Goal: Task Accomplishment & Management: Manage account settings

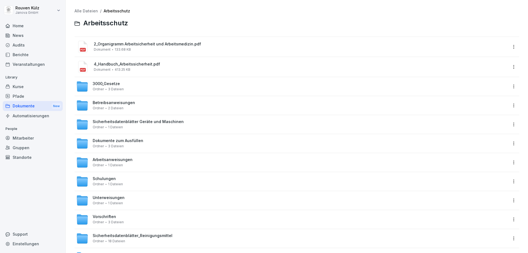
click at [36, 51] on div "Berichte" at bounding box center [33, 55] width 60 height 10
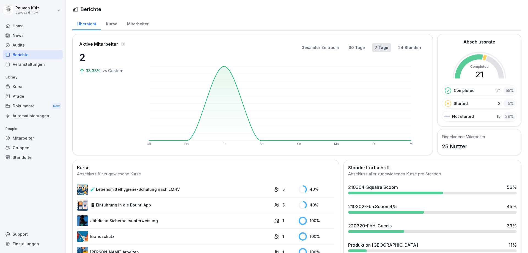
click at [140, 21] on div "Mitarbeiter" at bounding box center [137, 23] width 31 height 14
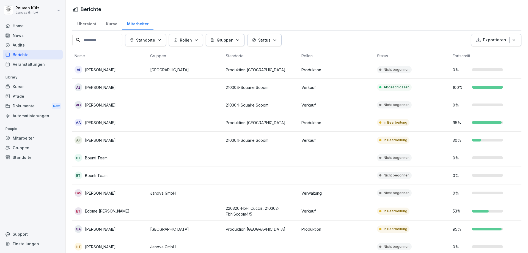
click at [110, 24] on div "Kurse" at bounding box center [111, 23] width 21 height 14
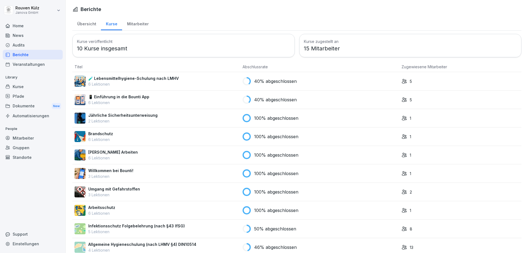
click at [89, 25] on div "Übersicht" at bounding box center [86, 23] width 29 height 14
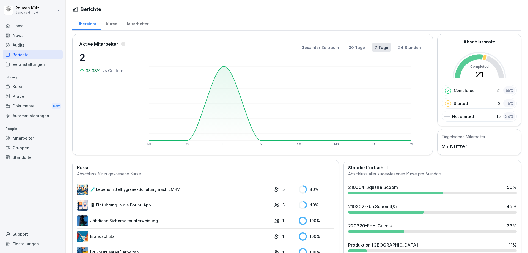
click at [104, 24] on div "Kurse" at bounding box center [111, 23] width 21 height 14
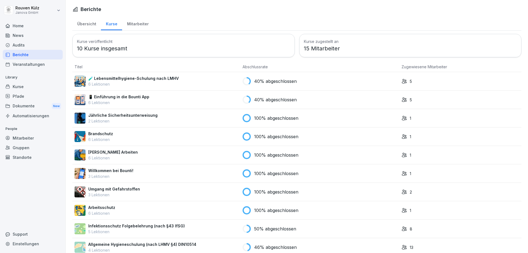
click at [126, 24] on div "Mitarbeiter" at bounding box center [137, 23] width 31 height 14
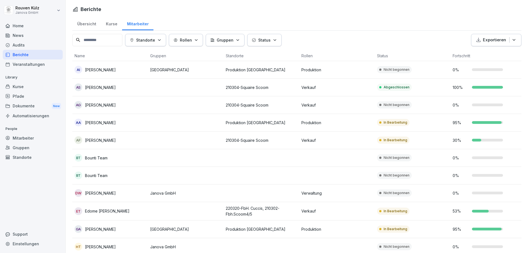
click at [307, 57] on th "Rollen" at bounding box center [337, 56] width 76 height 10
click at [202, 41] on button "Rollen" at bounding box center [186, 40] width 34 height 12
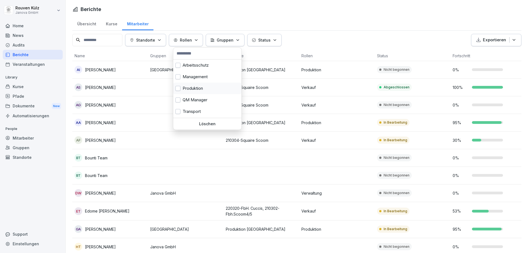
click at [198, 86] on div "Produktion" at bounding box center [207, 89] width 68 height 12
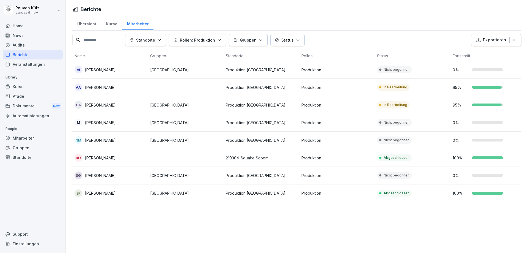
click at [337, 143] on html "Rouven Külz Janova GmbH Home News Audits Berichte Veranstaltungen Library Kurse…" at bounding box center [264, 126] width 528 height 253
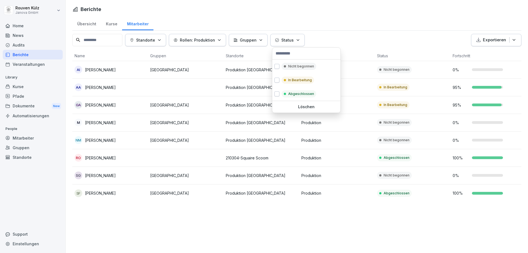
click at [299, 42] on icon "button" at bounding box center [298, 40] width 4 height 4
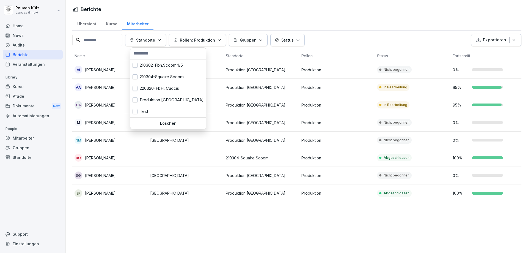
click at [155, 41] on p "Standorte" at bounding box center [145, 40] width 19 height 6
click at [159, 99] on div "Produktion [GEOGRAPHIC_DATA]" at bounding box center [168, 100] width 76 height 12
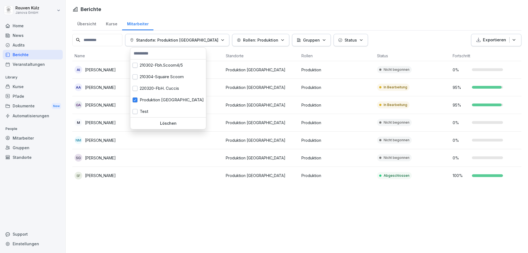
click at [362, 23] on html "Rouven Külz Janova GmbH Home News Audits Berichte Veranstaltungen Library Kurse…" at bounding box center [264, 126] width 528 height 253
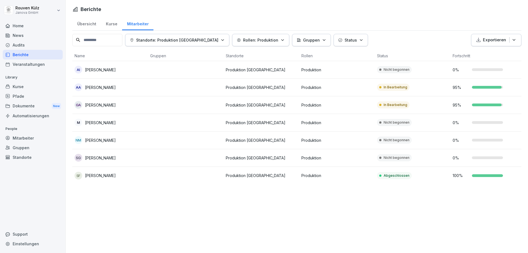
click at [391, 87] on p "In Bearbeitung" at bounding box center [396, 87] width 24 height 5
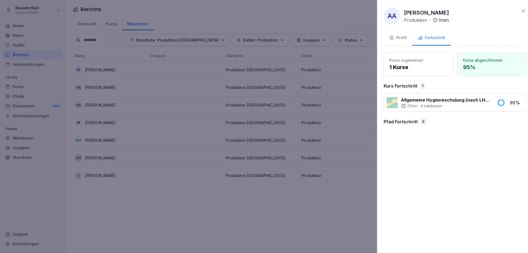
click at [356, 92] on div at bounding box center [264, 126] width 528 height 253
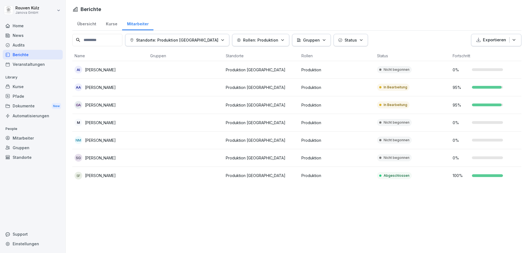
click at [391, 105] on p "In Bearbeitung" at bounding box center [396, 104] width 24 height 5
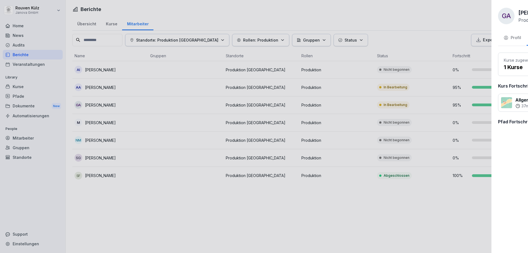
click at [340, 101] on div at bounding box center [264, 126] width 528 height 253
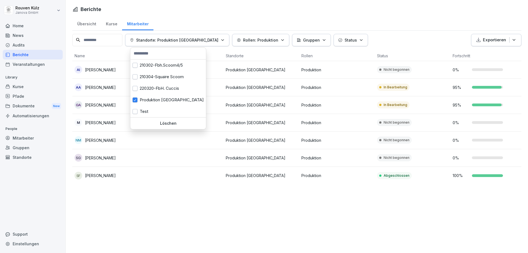
click at [201, 40] on div "Standorte: Produktion Hamburg" at bounding box center [177, 40] width 95 height 6
click at [167, 100] on div "Produktion [GEOGRAPHIC_DATA]" at bounding box center [168, 100] width 76 height 12
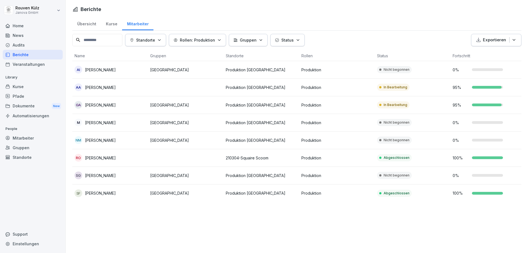
click at [350, 42] on html "Rouven Külz Janova GmbH Home News Audits Berichte Veranstaltungen Library Kurse…" at bounding box center [264, 126] width 528 height 253
click at [93, 22] on div "Übersicht" at bounding box center [86, 23] width 29 height 14
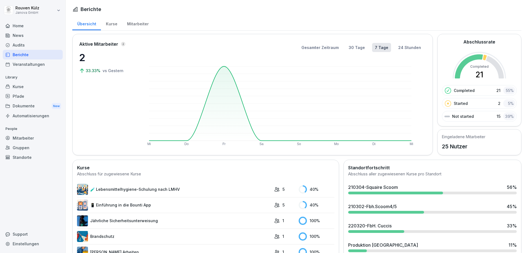
click at [22, 47] on div "Audits" at bounding box center [33, 45] width 60 height 10
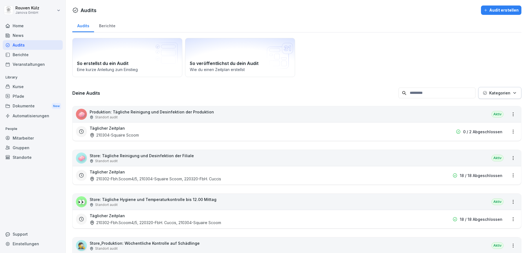
click at [32, 56] on div "Berichte" at bounding box center [33, 55] width 60 height 10
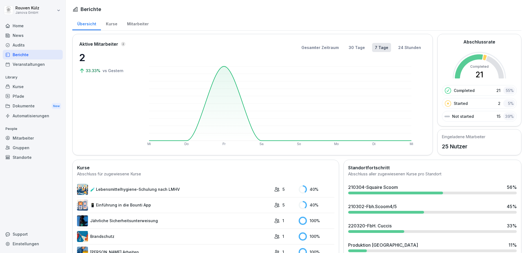
click at [33, 44] on div "Audits" at bounding box center [33, 45] width 60 height 10
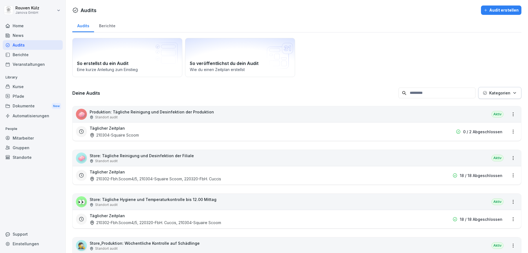
click at [31, 53] on div "Berichte" at bounding box center [33, 55] width 60 height 10
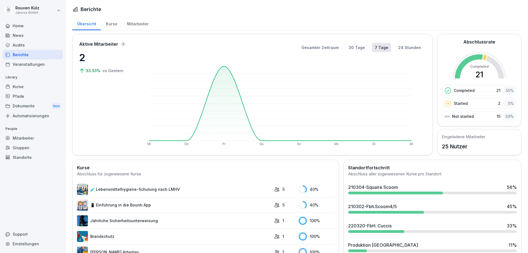
click at [32, 47] on div "Audits" at bounding box center [33, 45] width 60 height 10
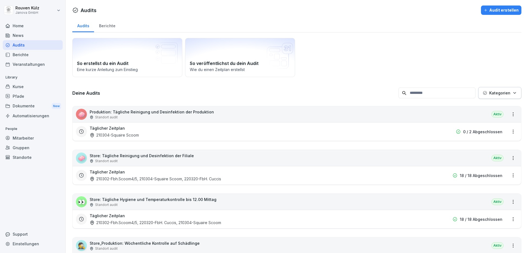
click at [33, 108] on div "Dokumente New" at bounding box center [33, 106] width 60 height 10
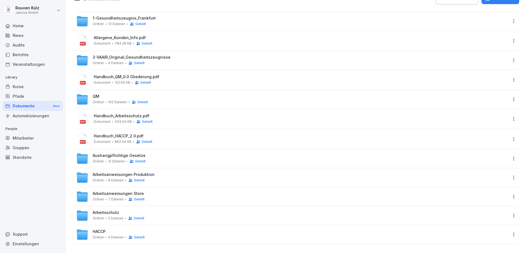
scroll to position [29, 0]
click at [113, 210] on span "Arbeitsschutz" at bounding box center [106, 212] width 26 height 5
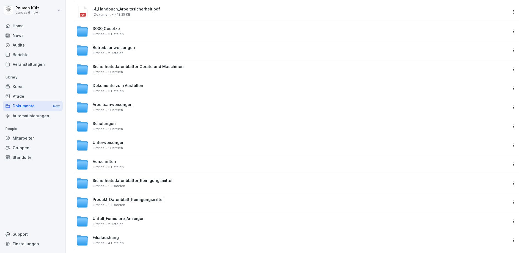
scroll to position [65, 0]
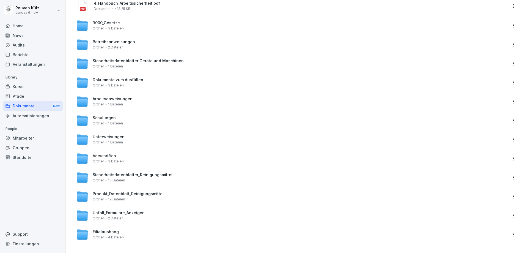
click at [156, 173] on span "Sicherheitsdatenblätter_Reinigungsmittel" at bounding box center [133, 175] width 80 height 5
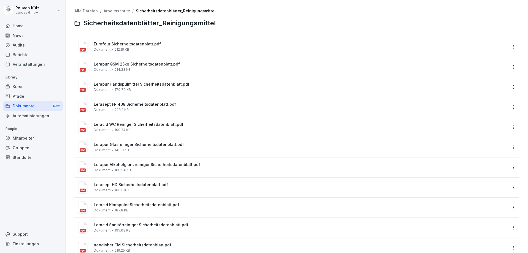
click at [159, 45] on span "Eurofour Sicherheitsdatenblatt.pdf" at bounding box center [301, 44] width 414 height 5
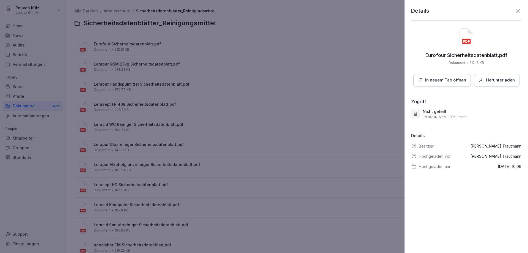
click at [486, 80] on p "Herunterladen" at bounding box center [500, 80] width 29 height 6
click at [448, 81] on p "In neuem Tab öffnen" at bounding box center [445, 80] width 41 height 6
click at [515, 11] on icon at bounding box center [518, 10] width 7 height 7
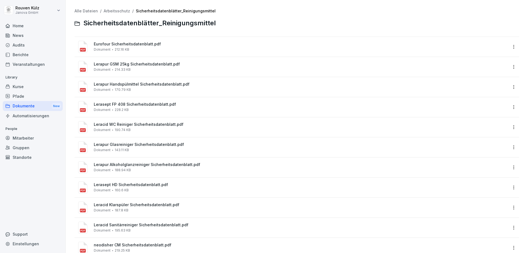
click at [146, 46] on span "Eurofour Sicherheitsdatenblatt.pdf" at bounding box center [301, 44] width 414 height 5
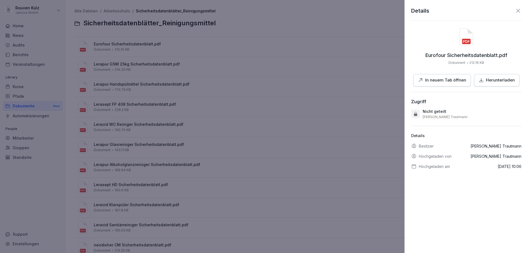
click at [443, 81] on p "In neuem Tab öffnen" at bounding box center [445, 80] width 41 height 6
click at [517, 11] on icon at bounding box center [519, 11] width 4 height 4
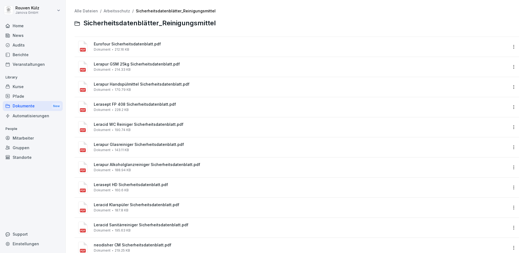
click at [35, 88] on div "Kurse" at bounding box center [33, 87] width 60 height 10
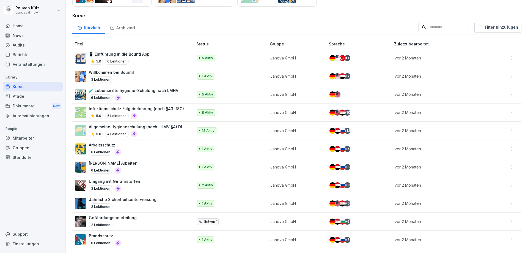
scroll to position [83, 0]
click at [155, 217] on div "Gefährdungsbeurteilung 2 Lektionen" at bounding box center [131, 221] width 113 height 13
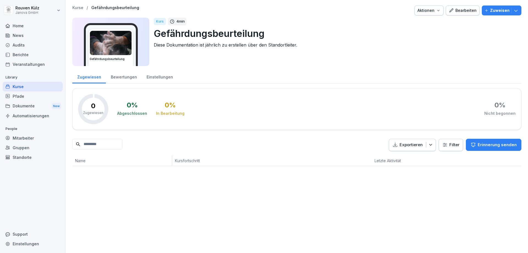
click at [84, 78] on div "Zugewiesen" at bounding box center [89, 76] width 34 height 14
click at [514, 12] on icon "button" at bounding box center [517, 11] width 6 height 6
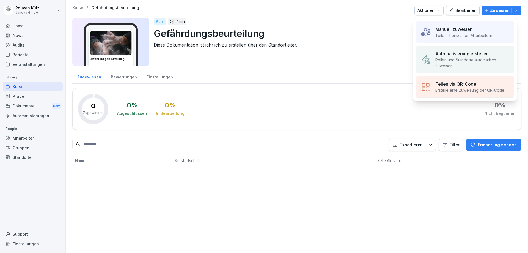
click at [491, 31] on div "Manuell zuweisen" at bounding box center [464, 29] width 57 height 7
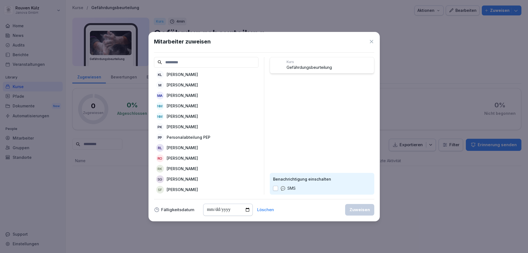
scroll to position [141, 0]
click at [188, 166] on p "[PERSON_NAME]" at bounding box center [182, 169] width 31 height 6
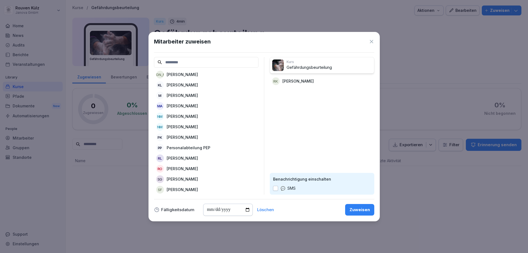
click at [367, 208] on div "Zuweisen" at bounding box center [360, 210] width 20 height 6
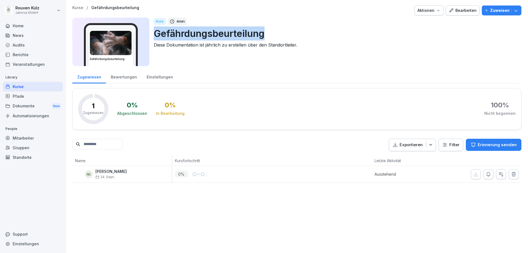
drag, startPoint x: 267, startPoint y: 33, endPoint x: 156, endPoint y: 35, distance: 110.9
click at [156, 35] on p "Gefährdungsbeurteilung" at bounding box center [336, 33] width 364 height 14
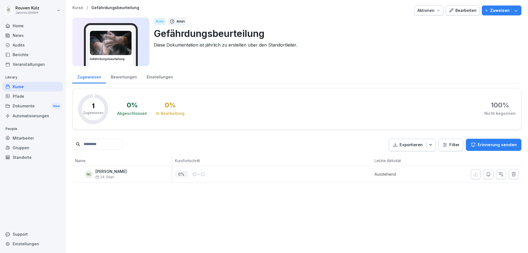
click at [208, 56] on div "[DEMOGRAPHIC_DATA] 4 min Gefährdungsbeurteilung Diese Dokumentation ist jährlic…" at bounding box center [336, 42] width 364 height 48
click at [29, 11] on html "[PERSON_NAME] Janova GmbH Home News Audits Berichte Veranstaltungen Library Kur…" at bounding box center [264, 126] width 528 height 253
click at [180, 62] on html "[PERSON_NAME] Janova GmbH Home News Audits Berichte Veranstaltungen Library Kur…" at bounding box center [264, 126] width 528 height 253
click at [33, 27] on div "Home" at bounding box center [33, 26] width 60 height 10
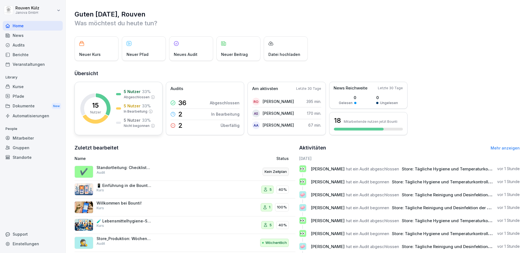
scroll to position [31, 0]
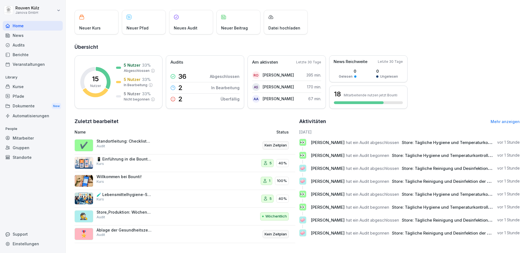
click at [41, 26] on div "Home" at bounding box center [33, 26] width 60 height 10
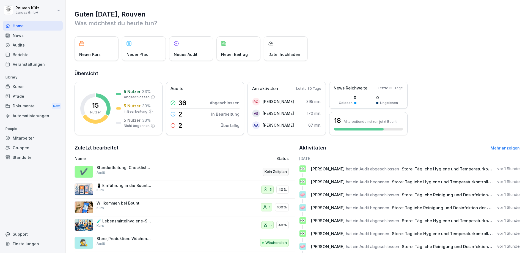
click at [41, 117] on div "Automatisierungen" at bounding box center [33, 116] width 60 height 10
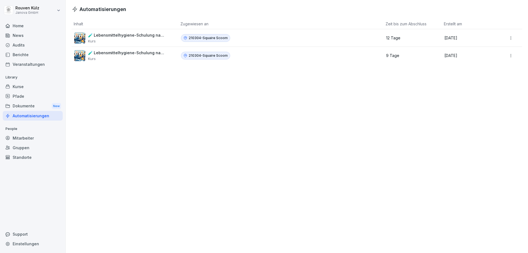
click at [39, 103] on div "Dokumente New" at bounding box center [33, 106] width 60 height 10
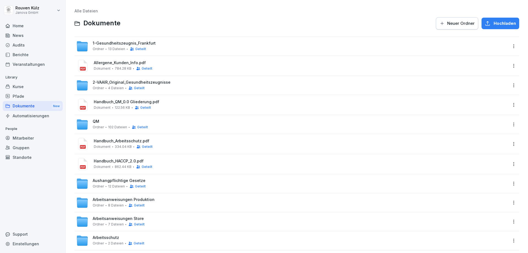
click at [41, 65] on div "Veranstaltungen" at bounding box center [33, 64] width 60 height 10
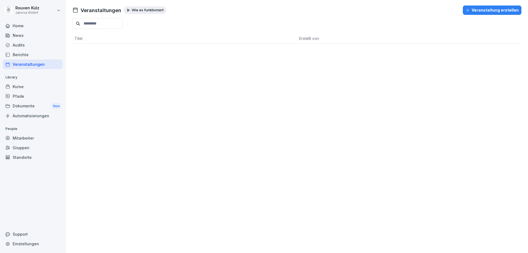
click at [35, 30] on div "Home" at bounding box center [33, 26] width 60 height 10
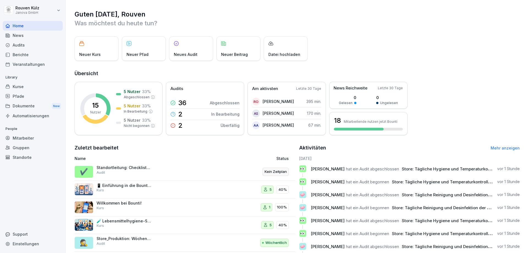
click at [21, 35] on div "News" at bounding box center [33, 36] width 60 height 10
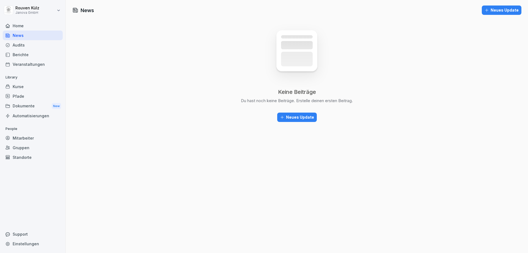
click at [23, 46] on div "Audits" at bounding box center [33, 45] width 60 height 10
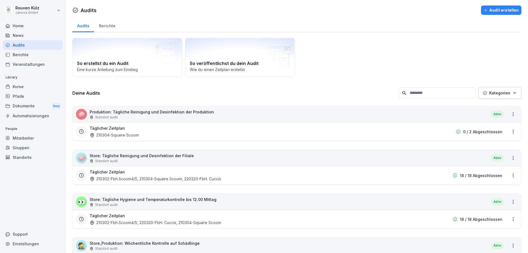
click at [26, 54] on div "Berichte" at bounding box center [33, 55] width 60 height 10
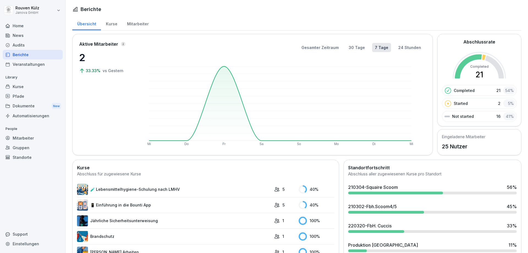
click at [28, 29] on div "Home" at bounding box center [33, 26] width 60 height 10
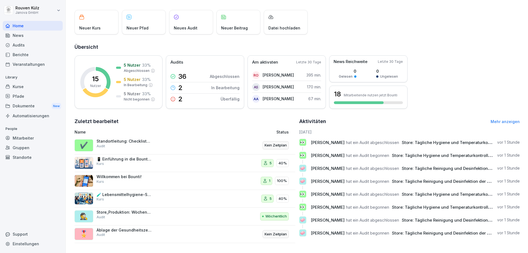
scroll to position [31, 0]
click at [31, 11] on html "[PERSON_NAME] Janova GmbH Home News Audits Berichte Veranstaltungen Library Kur…" at bounding box center [264, 126] width 528 height 253
click at [32, 25] on div "Einstellungen" at bounding box center [35, 25] width 54 height 10
select select "**"
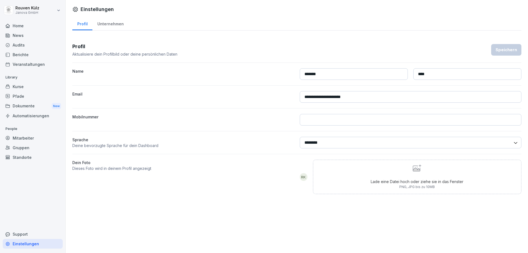
click at [111, 21] on div "Unternehmen" at bounding box center [110, 23] width 36 height 14
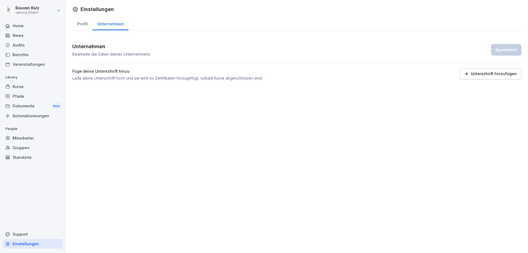
click at [84, 22] on div "Profil" at bounding box center [82, 23] width 20 height 14
select select "**"
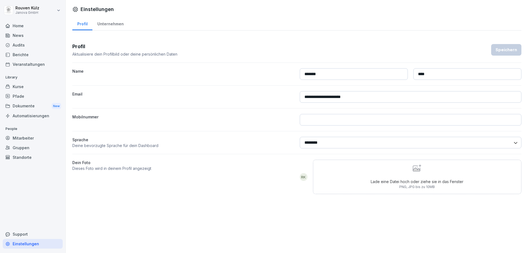
click at [27, 28] on div "Home" at bounding box center [33, 26] width 60 height 10
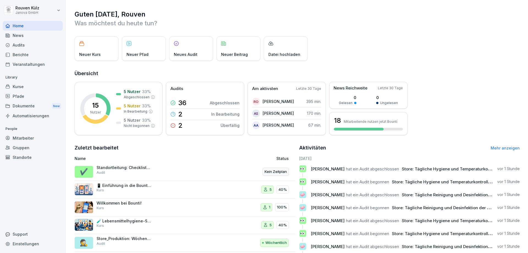
click at [179, 69] on div "Guten [DATE], [PERSON_NAME] Was möchtest du [DATE] tun? Neuer Kurs Neuer Pfad N…" at bounding box center [297, 139] width 463 height 279
click at [37, 37] on div "News" at bounding box center [33, 36] width 60 height 10
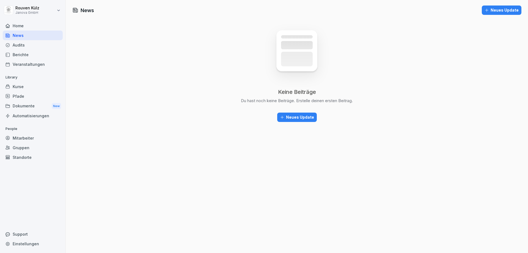
click at [32, 45] on div "Audits" at bounding box center [33, 45] width 60 height 10
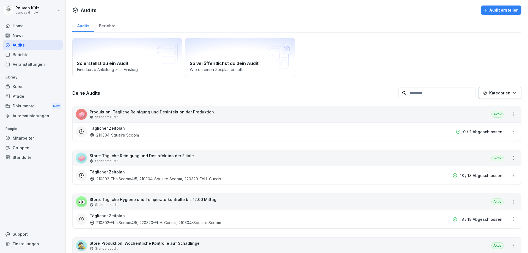
click at [30, 56] on div "Berichte" at bounding box center [33, 55] width 60 height 10
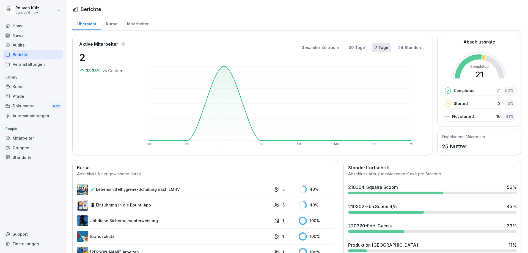
click at [25, 90] on div "Kurse" at bounding box center [33, 87] width 60 height 10
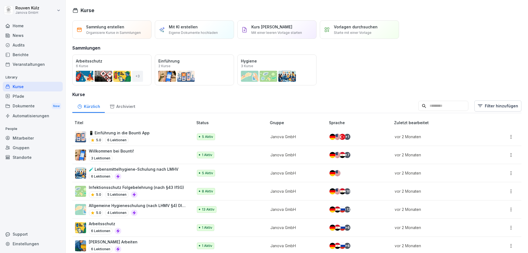
click at [32, 138] on div "Mitarbeiter" at bounding box center [33, 138] width 60 height 10
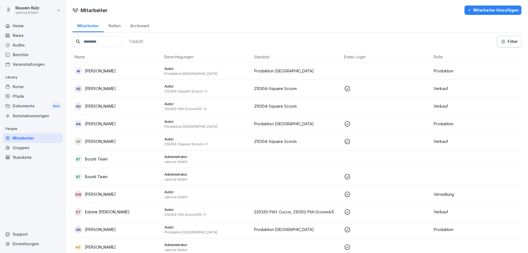
click at [31, 146] on div "Gruppen" at bounding box center [33, 148] width 60 height 10
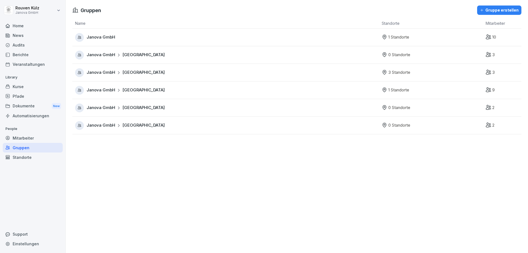
click at [31, 157] on div "Standorte" at bounding box center [33, 157] width 60 height 10
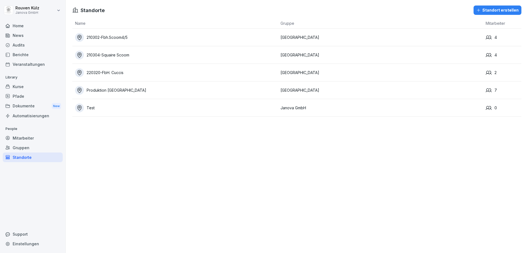
click at [31, 24] on div "Home" at bounding box center [33, 26] width 60 height 10
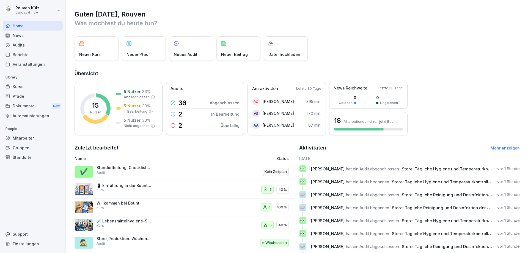
scroll to position [31, 0]
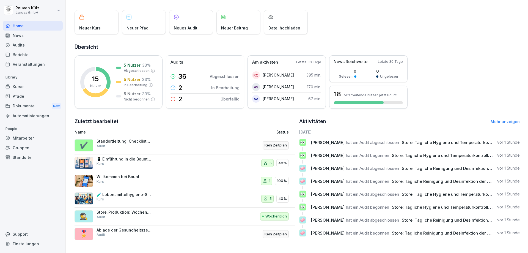
click at [32, 40] on div "Audits" at bounding box center [33, 45] width 60 height 10
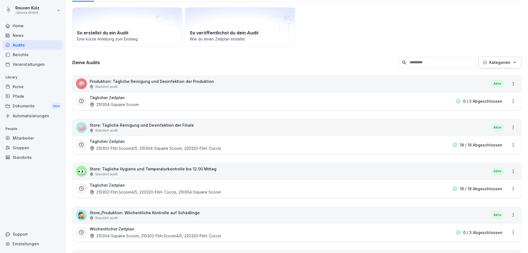
scroll to position [6, 0]
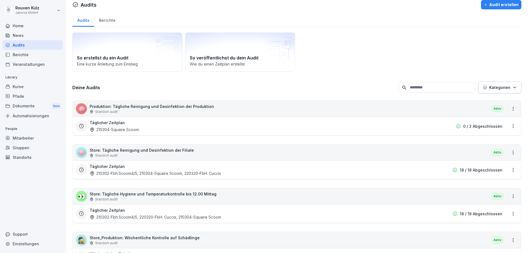
click at [33, 36] on div "News" at bounding box center [33, 36] width 60 height 10
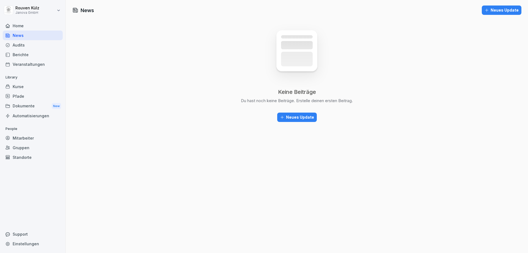
click at [32, 53] on div "Berichte" at bounding box center [33, 55] width 60 height 10
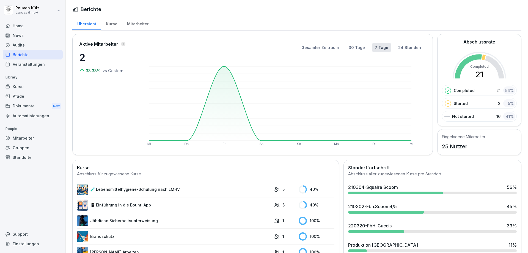
click at [36, 65] on div "Veranstaltungen" at bounding box center [33, 64] width 60 height 10
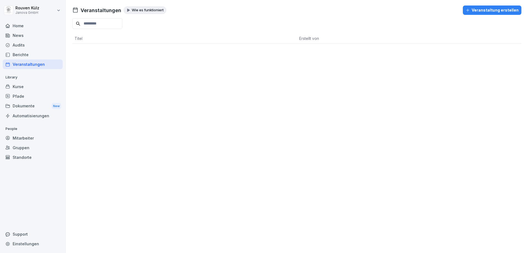
click at [37, 58] on div "Berichte" at bounding box center [33, 55] width 60 height 10
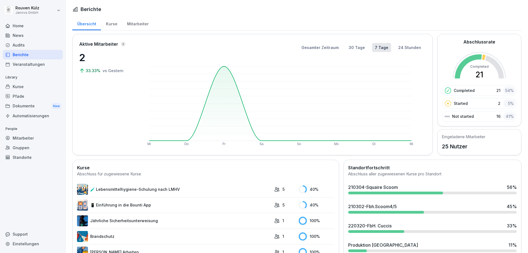
click at [32, 28] on div "Home" at bounding box center [33, 26] width 60 height 10
